Goal: Use online tool/utility: Utilize a website feature to perform a specific function

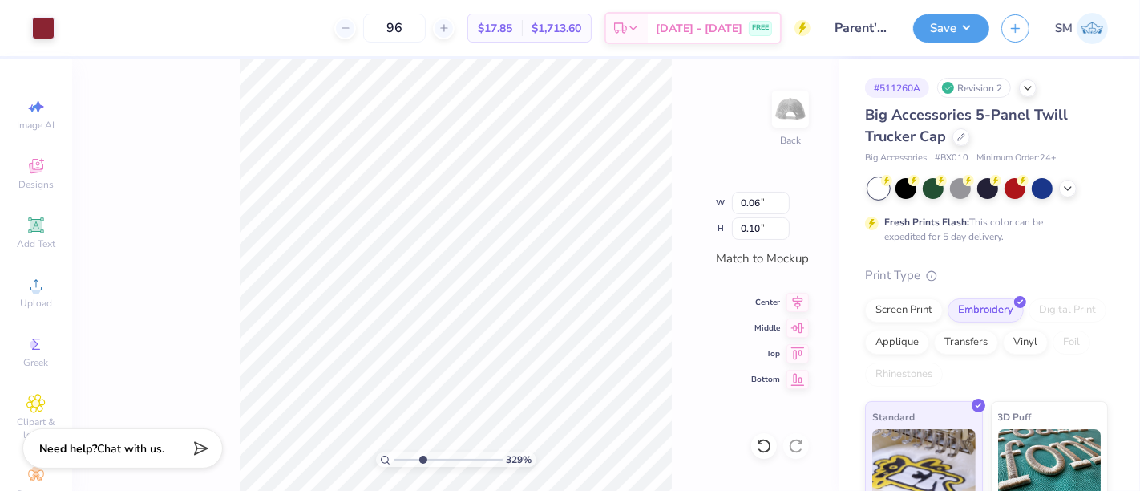
drag, startPoint x: 401, startPoint y: 456, endPoint x: 422, endPoint y: 456, distance: 21.6
type input "3.29"
click at [422, 456] on input "range" at bounding box center [448, 459] width 108 height 14
click at [763, 452] on icon at bounding box center [764, 446] width 16 height 16
click at [769, 449] on icon at bounding box center [764, 446] width 16 height 16
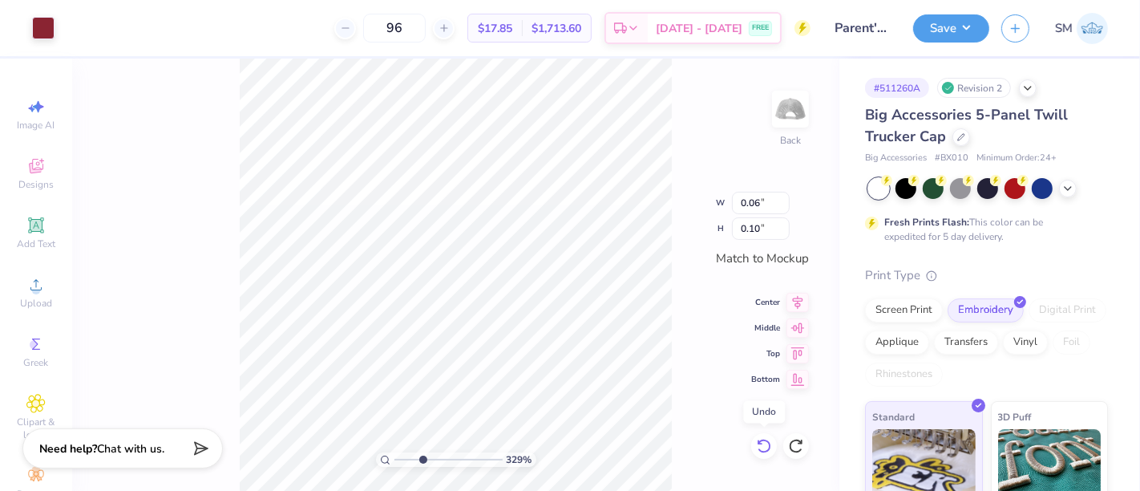
click at [769, 447] on icon at bounding box center [764, 446] width 16 height 16
click at [769, 447] on icon at bounding box center [764, 445] width 14 height 14
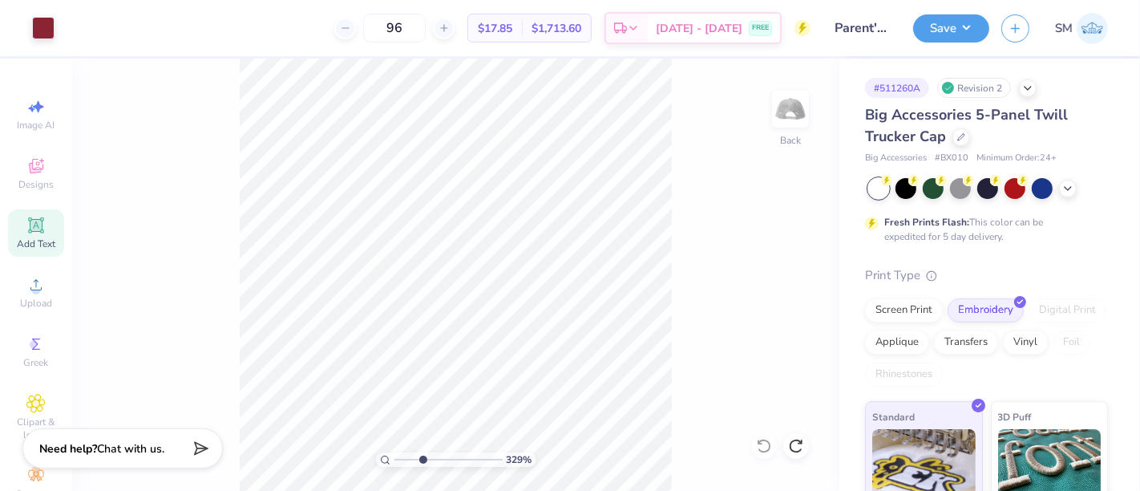
click at [30, 223] on icon at bounding box center [36, 225] width 12 height 12
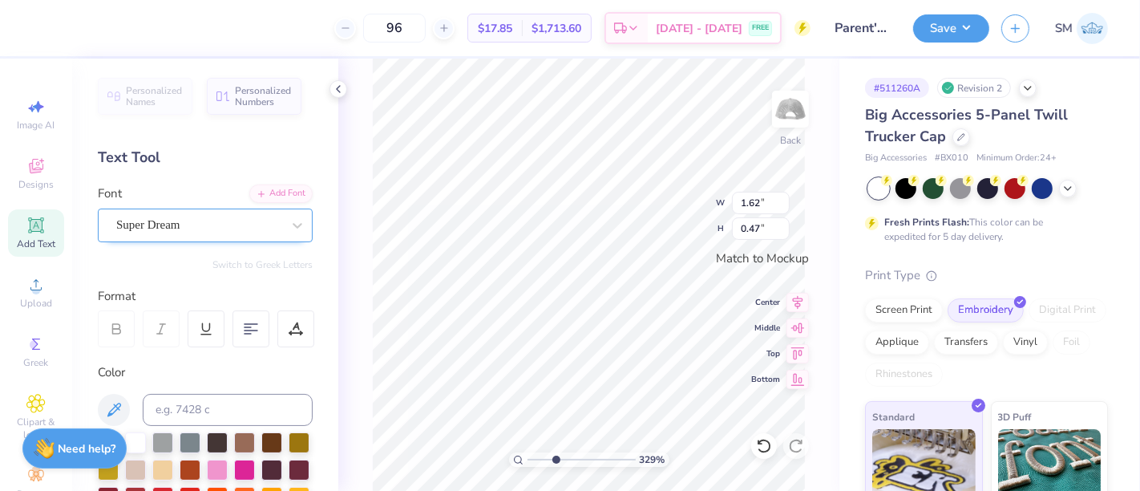
click at [188, 219] on div "Super Dream" at bounding box center [199, 224] width 168 height 25
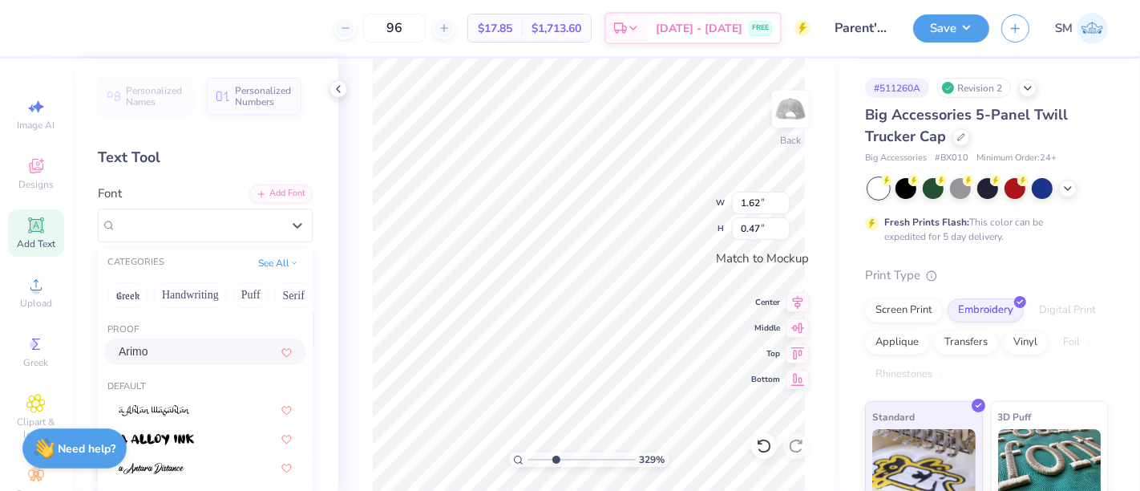
click at [175, 354] on div "Arimo" at bounding box center [205, 351] width 173 height 17
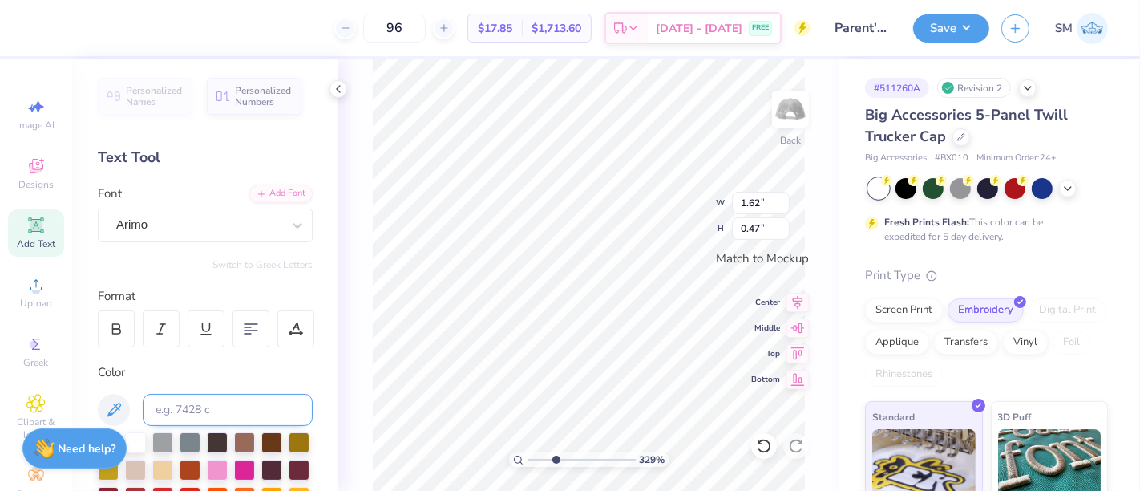
type input "1.69"
type input "0.46"
type textarea "at the"
click at [171, 330] on div at bounding box center [161, 328] width 37 height 37
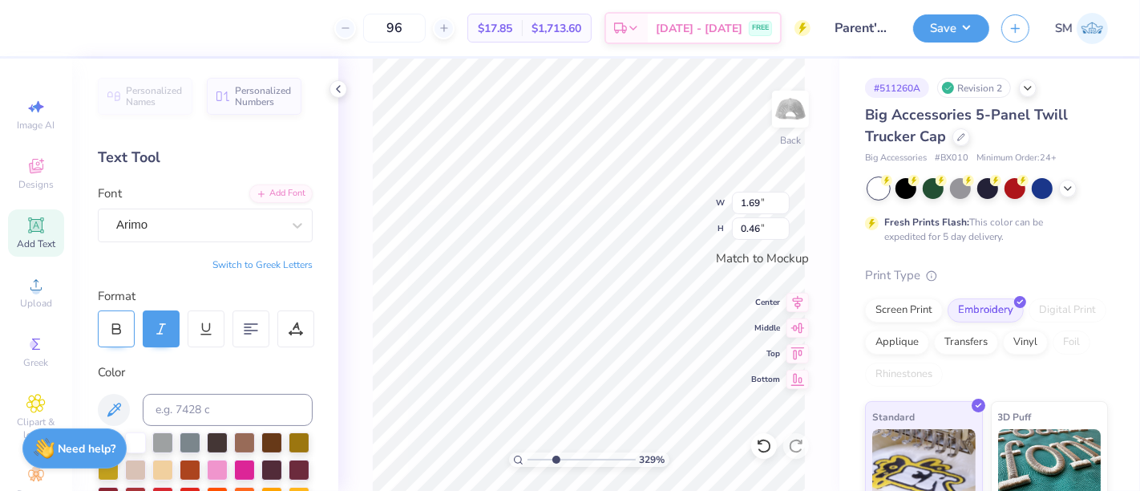
click at [114, 317] on div at bounding box center [116, 328] width 37 height 37
click at [204, 409] on input at bounding box center [228, 410] width 170 height 32
type input "202 c"
type input "0.65"
type input "0.18"
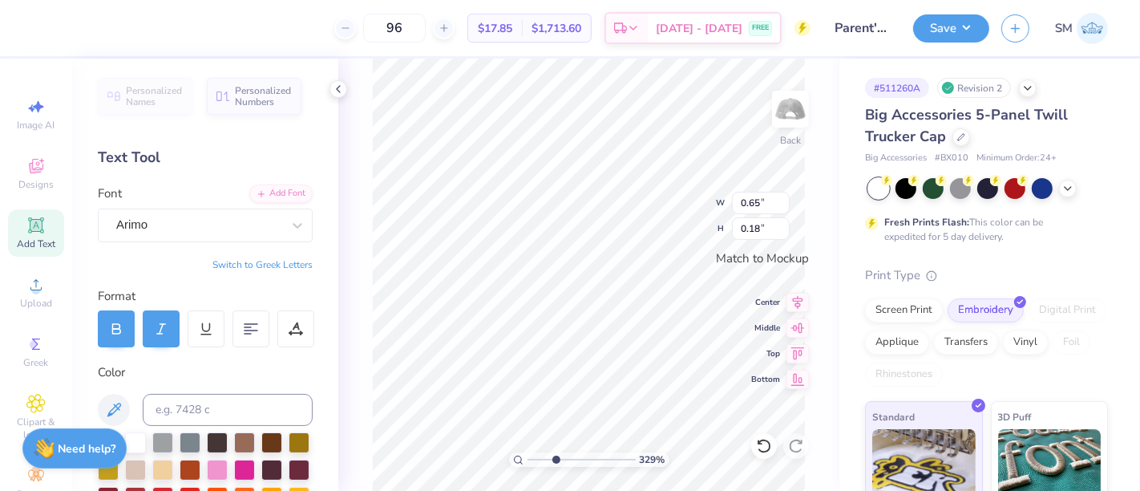
type input "0.59"
type input "0.16"
type input "0.56"
drag, startPoint x: 556, startPoint y: 458, endPoint x: 535, endPoint y: 454, distance: 21.4
click at [535, 454] on input "range" at bounding box center [581, 459] width 108 height 14
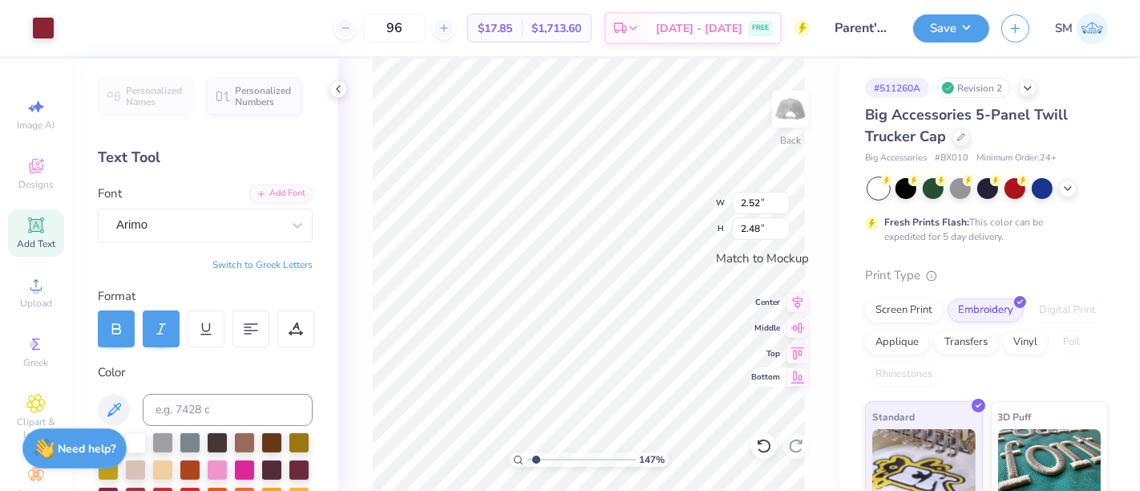
click at [767, 386] on div "Bottom" at bounding box center [780, 376] width 58 height 19
type input "2.41"
click at [546, 458] on input "range" at bounding box center [581, 459] width 108 height 14
type input "0.47"
type input "0.13"
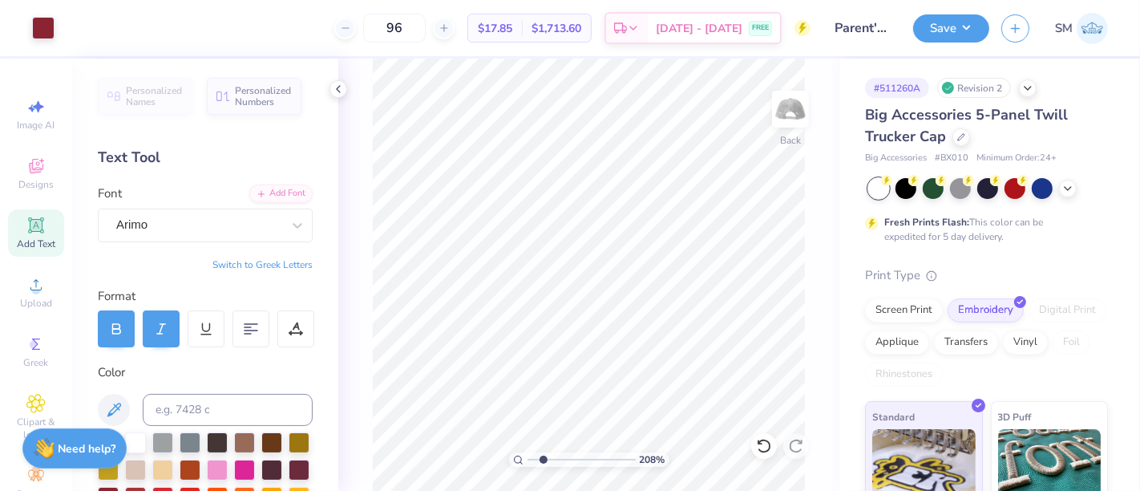
drag, startPoint x: 547, startPoint y: 458, endPoint x: 543, endPoint y: 448, distance: 10.4
click at [543, 452] on input "range" at bounding box center [581, 459] width 108 height 14
drag, startPoint x: 542, startPoint y: 460, endPoint x: 524, endPoint y: 461, distance: 17.7
click at [527, 461] on input "range" at bounding box center [581, 459] width 108 height 14
drag, startPoint x: 534, startPoint y: 460, endPoint x: 564, endPoint y: 467, distance: 31.3
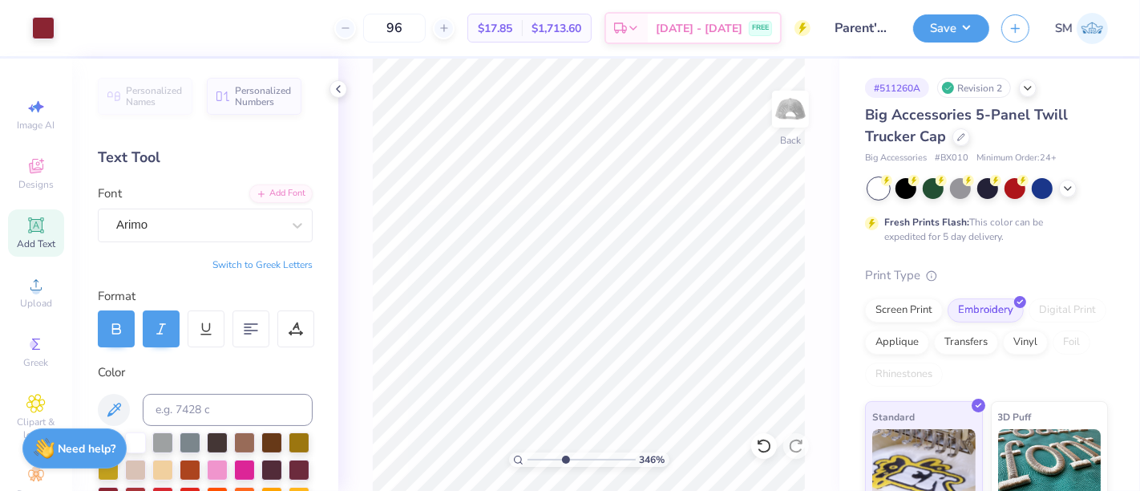
click at [564, 466] on input "range" at bounding box center [581, 459] width 108 height 14
drag, startPoint x: 563, startPoint y: 458, endPoint x: 545, endPoint y: 442, distance: 24.4
click at [545, 452] on input "range" at bounding box center [581, 459] width 108 height 14
drag, startPoint x: 541, startPoint y: 454, endPoint x: 519, endPoint y: 456, distance: 22.6
type input "1"
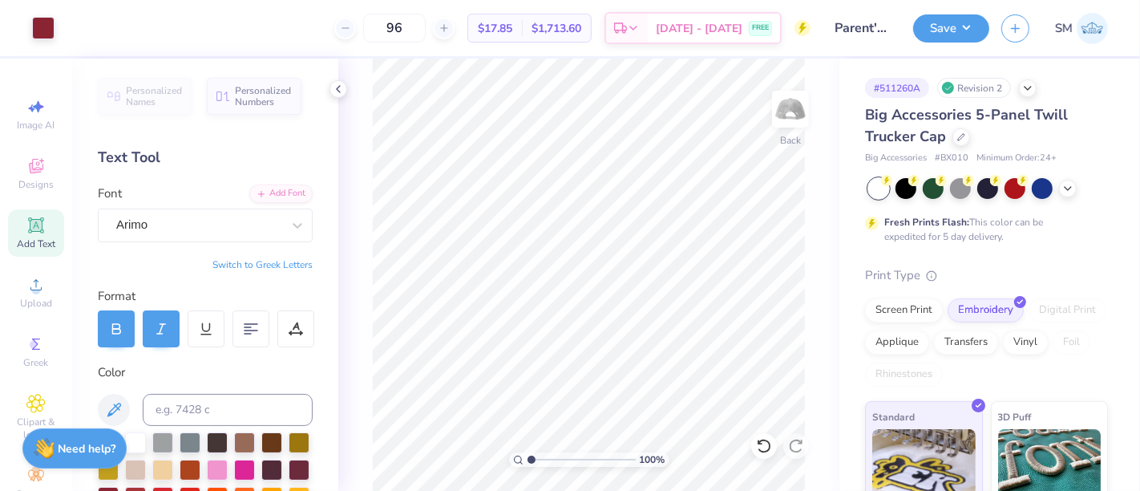
click at [527, 456] on input "range" at bounding box center [581, 459] width 108 height 14
click at [951, 27] on button "Save" at bounding box center [951, 26] width 76 height 28
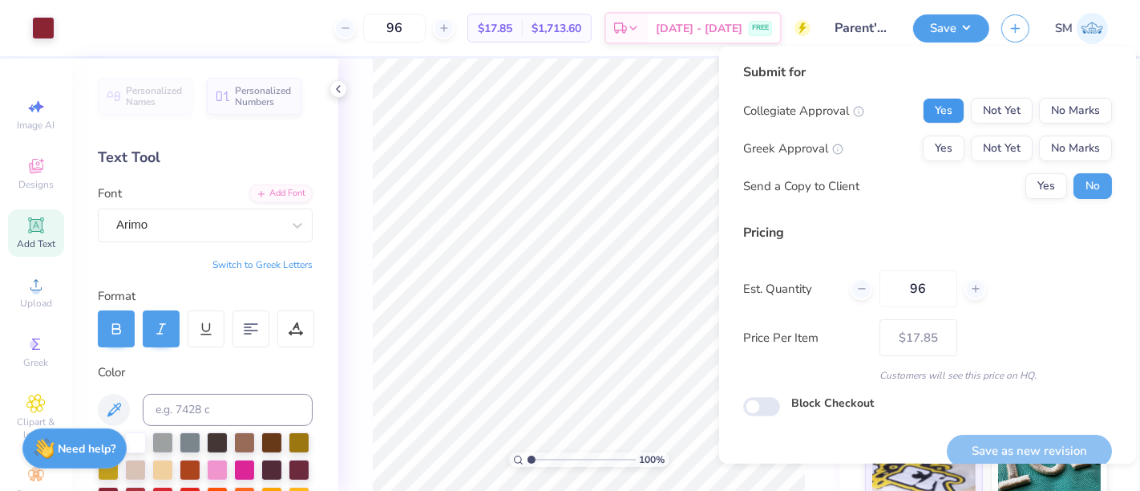
click at [941, 105] on button "Yes" at bounding box center [944, 111] width 42 height 26
drag, startPoint x: 931, startPoint y: 143, endPoint x: 963, endPoint y: 172, distance: 43.1
click at [931, 147] on button "Yes" at bounding box center [944, 148] width 42 height 26
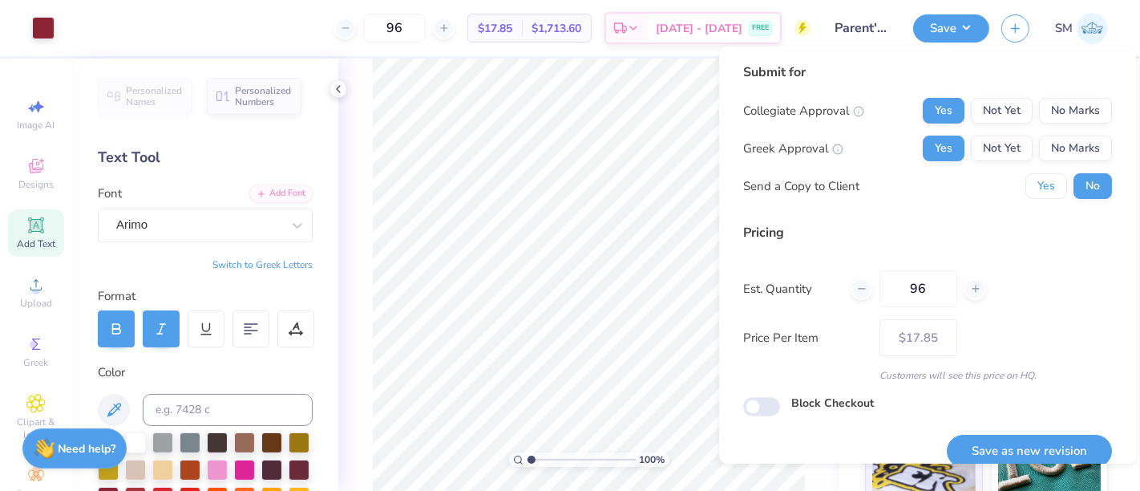
drag, startPoint x: 1031, startPoint y: 191, endPoint x: 1030, endPoint y: 216, distance: 25.7
click at [1030, 196] on button "Yes" at bounding box center [1046, 186] width 42 height 26
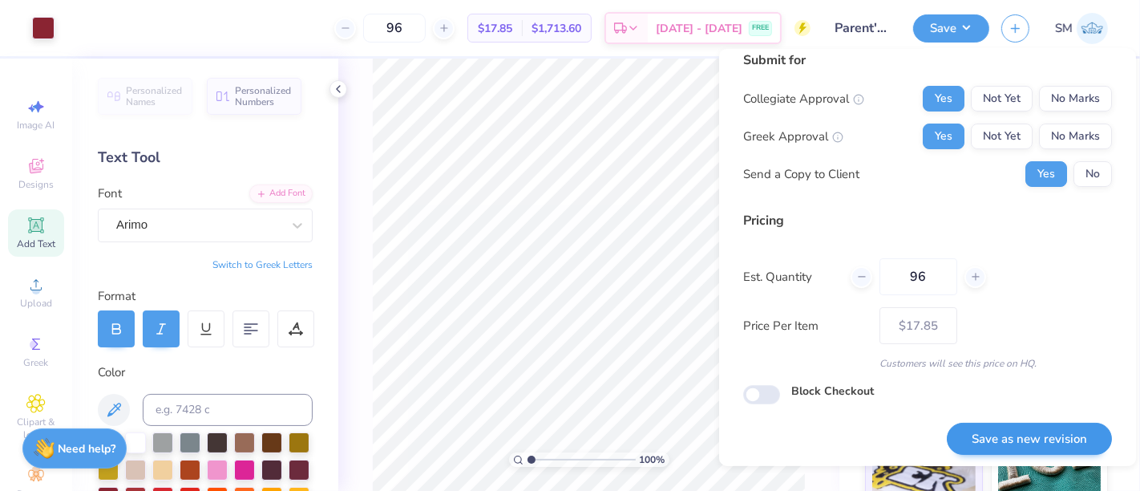
scroll to position [18, 0]
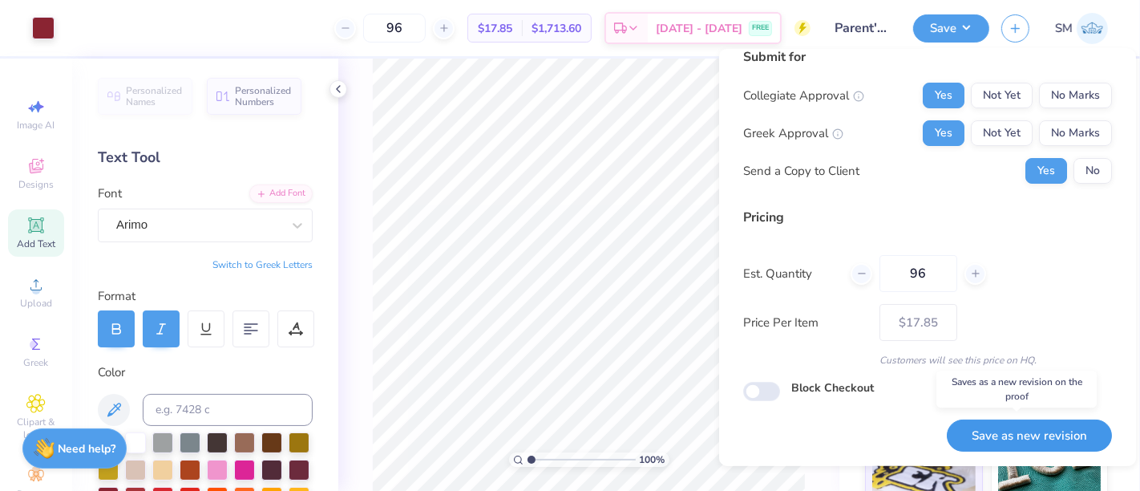
click at [1037, 431] on button "Save as new revision" at bounding box center [1029, 435] width 165 height 33
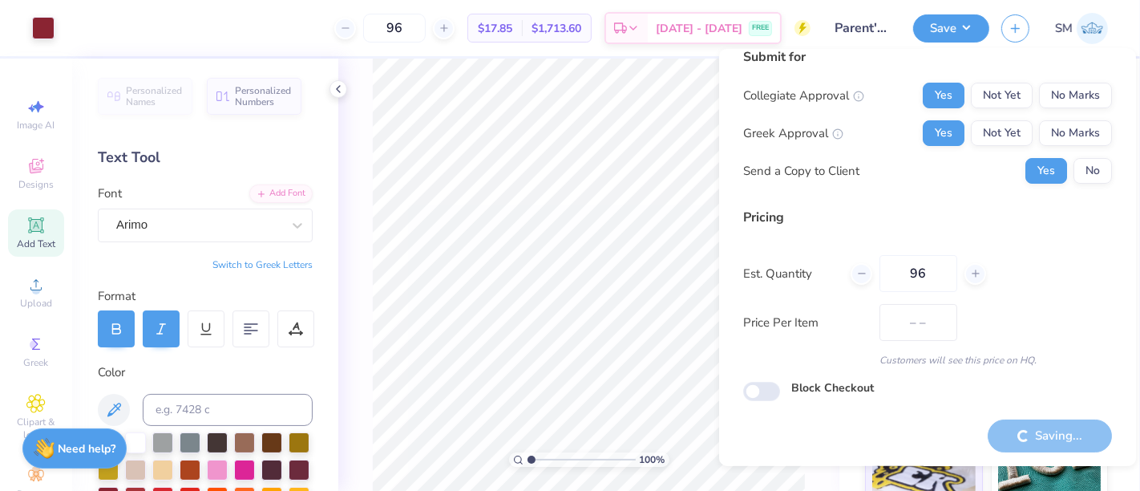
type input "$17.85"
